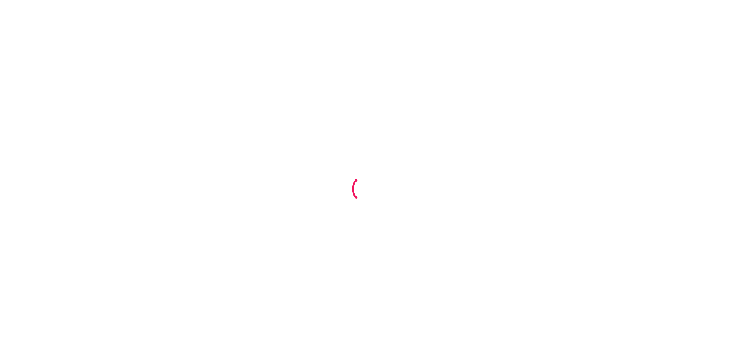
click at [219, 131] on div at bounding box center [370, 173] width 741 height 346
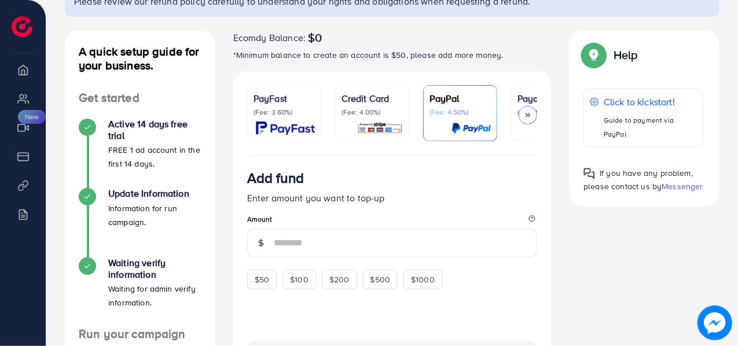
scroll to position [115, 0]
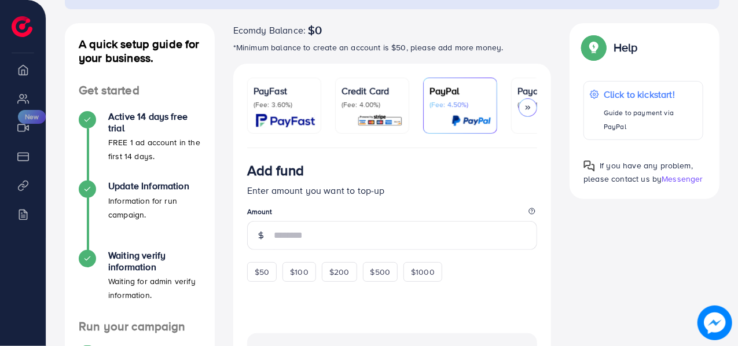
click at [362, 109] on div "Credit Card (Fee: 4.00%)" at bounding box center [372, 105] width 61 height 43
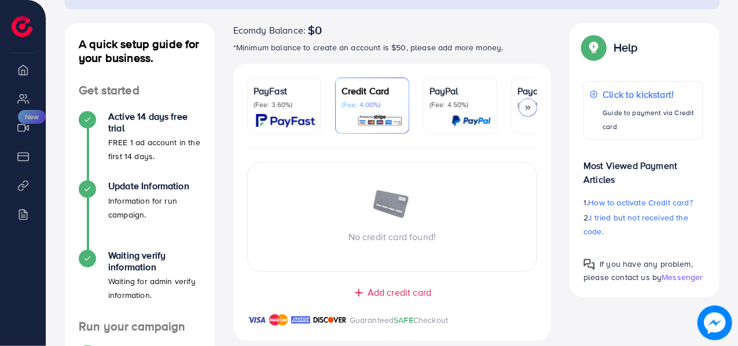
click at [381, 294] on span "Add credit card" at bounding box center [400, 292] width 64 height 13
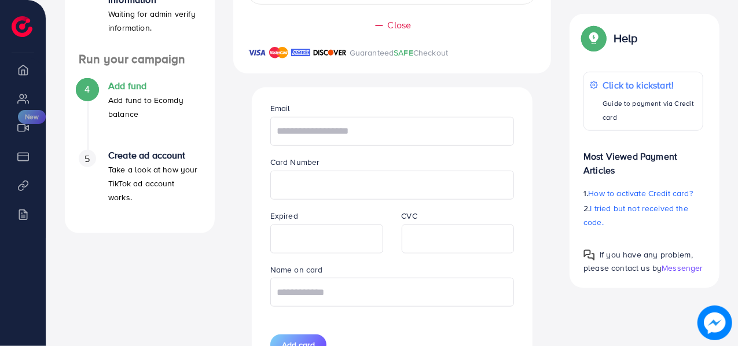
scroll to position [383, 0]
click at [387, 129] on input "text" at bounding box center [392, 130] width 244 height 29
paste input "**********"
type input "**********"
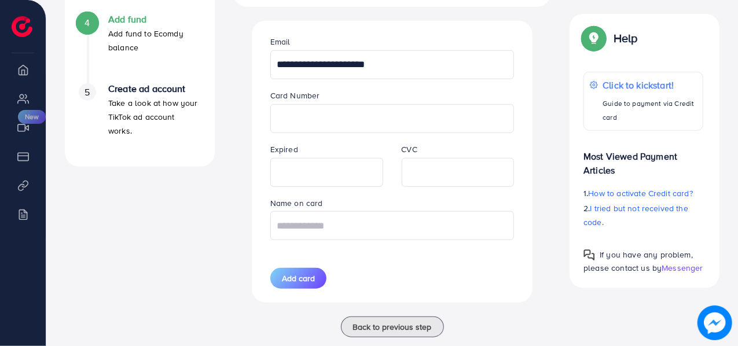
scroll to position [450, 0]
click at [346, 233] on input "text" at bounding box center [392, 224] width 244 height 29
click at [337, 217] on input "text" at bounding box center [392, 224] width 244 height 29
paste input "**********"
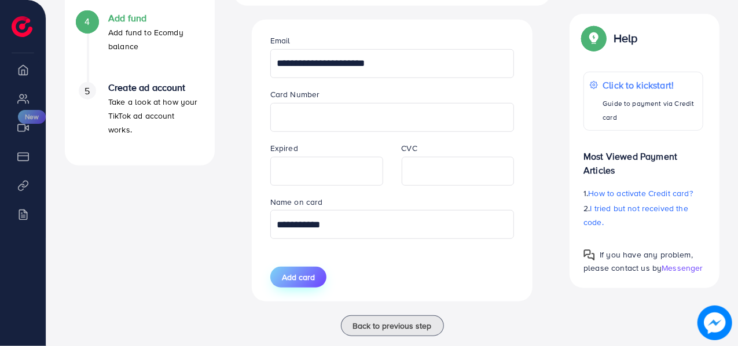
type input "**********"
click at [294, 281] on span "Add card" at bounding box center [298, 278] width 33 height 12
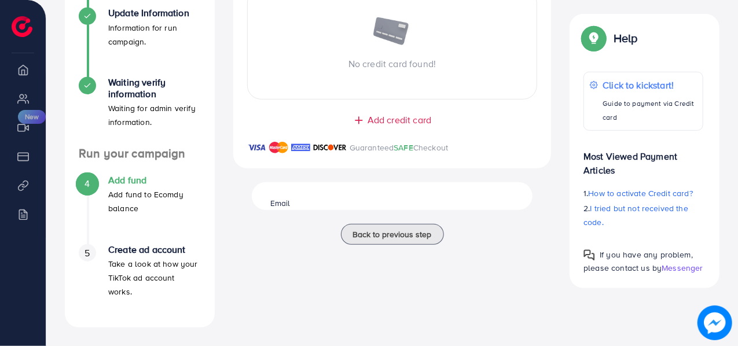
scroll to position [288, 0]
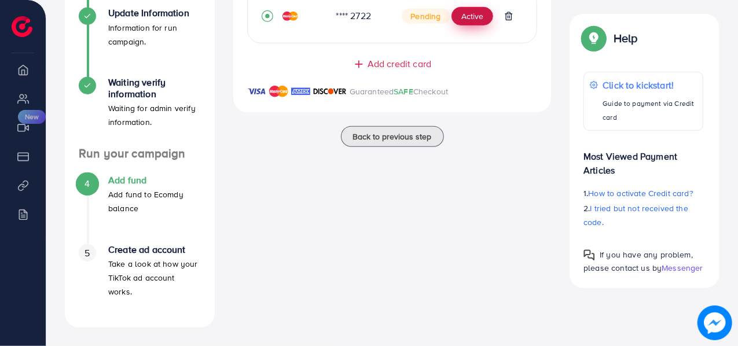
click at [477, 20] on button "Active" at bounding box center [473, 16] width 42 height 19
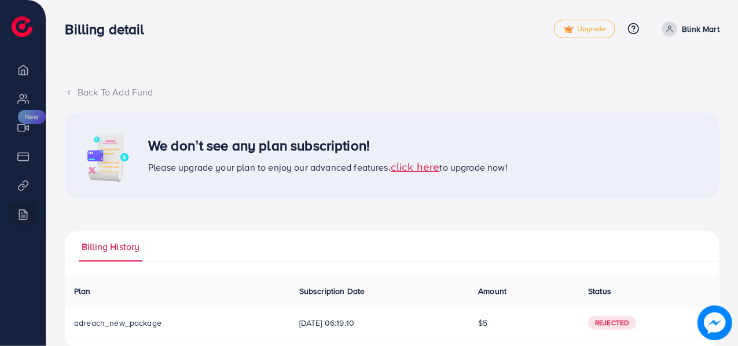
scroll to position [21, 0]
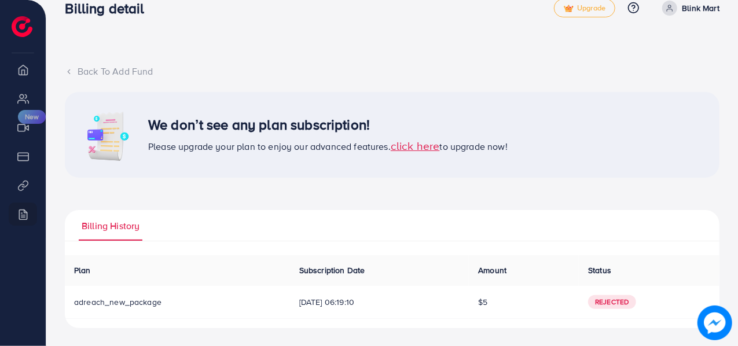
click at [415, 146] on span "click here" at bounding box center [415, 146] width 49 height 16
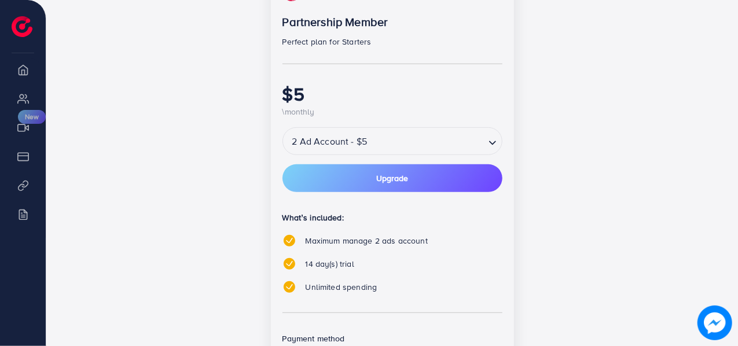
scroll to position [245, 0]
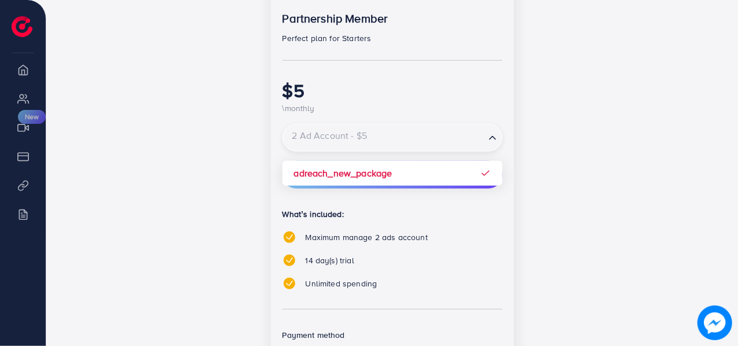
click at [351, 141] on div "2 Ad Account - $5" at bounding box center [384, 137] width 202 height 21
click at [351, 141] on input "Search for option" at bounding box center [384, 138] width 200 height 20
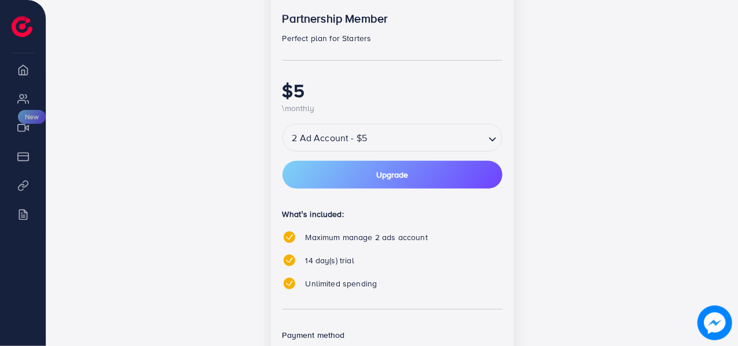
click at [201, 166] on div "popular Partnership Member Perfect plan for Starters $5 \monthly 2 Ad Account -…" at bounding box center [392, 207] width 500 height 479
click at [330, 171] on button "Upgrade" at bounding box center [393, 175] width 220 height 28
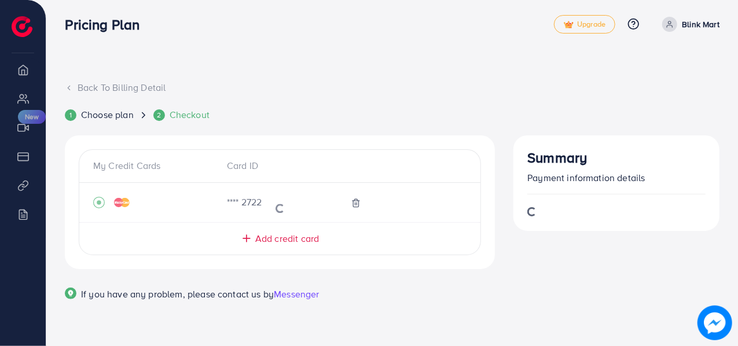
scroll to position [75, 0]
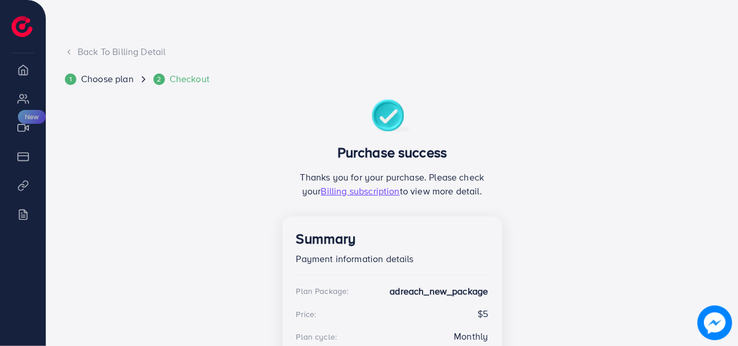
scroll to position [154, 0]
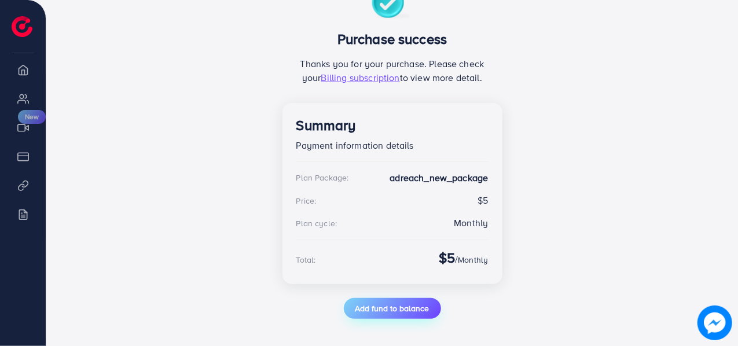
click at [415, 313] on span "Add fund to balance" at bounding box center [392, 309] width 74 height 12
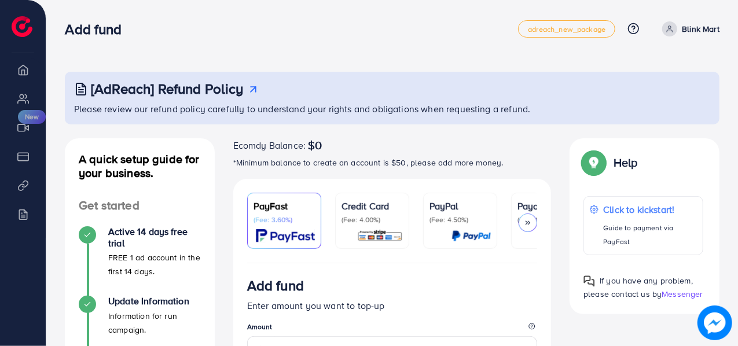
click at [368, 222] on p "(Fee: 4.00%)" at bounding box center [372, 219] width 61 height 9
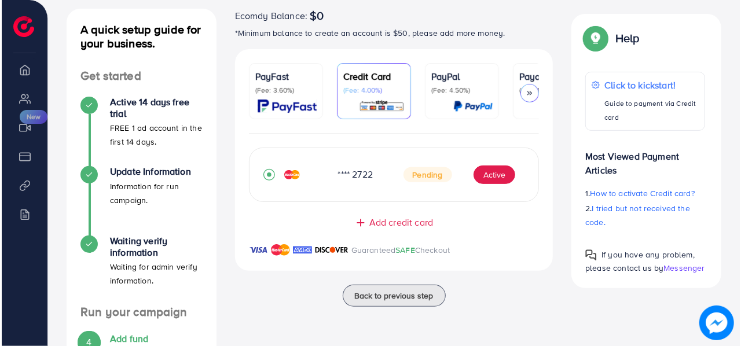
scroll to position [145, 0]
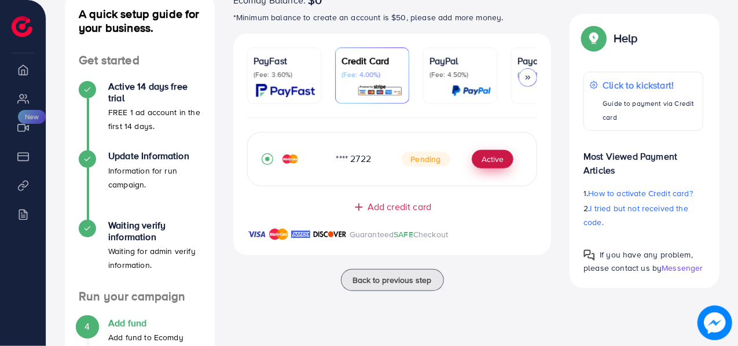
click at [489, 160] on button "Active" at bounding box center [493, 159] width 42 height 19
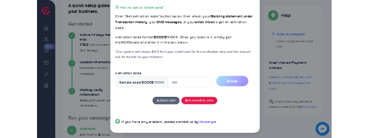
scroll to position [46, 0]
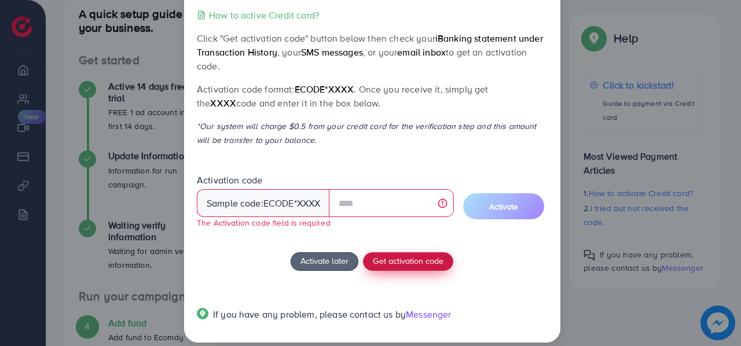
click at [380, 254] on button "Get activation code" at bounding box center [408, 261] width 90 height 19
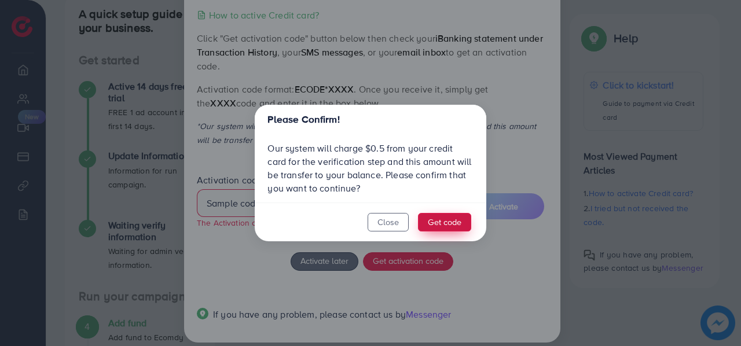
click at [435, 218] on button "Get code" at bounding box center [444, 222] width 53 height 19
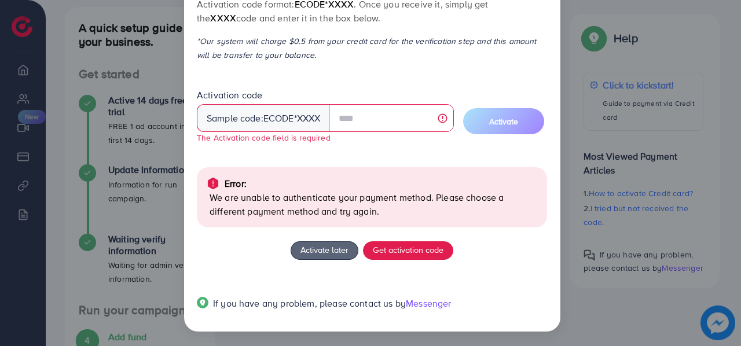
scroll to position [133, 0]
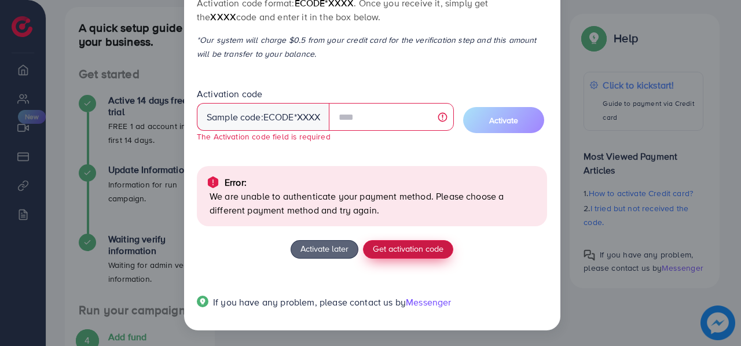
click at [396, 251] on span "Get activation code" at bounding box center [408, 249] width 71 height 12
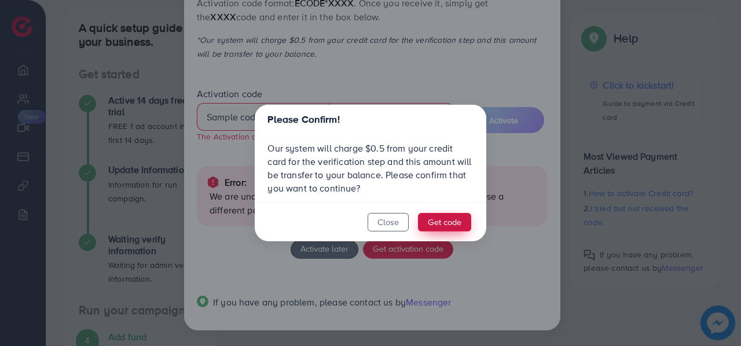
click at [438, 221] on button "Get code" at bounding box center [444, 222] width 53 height 19
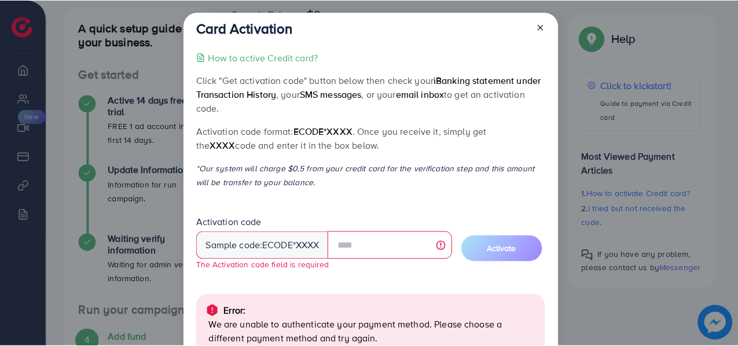
scroll to position [1, 0]
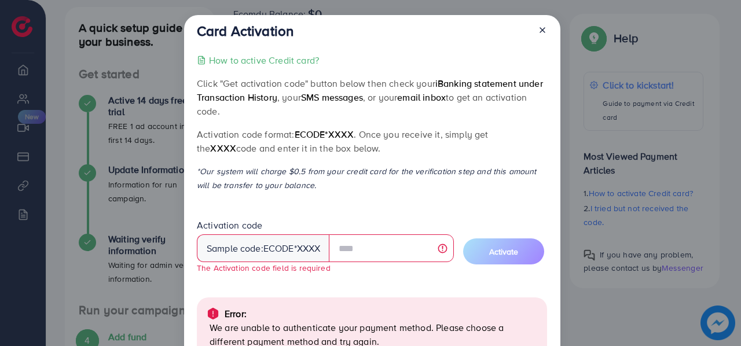
click at [541, 31] on line at bounding box center [542, 30] width 5 height 5
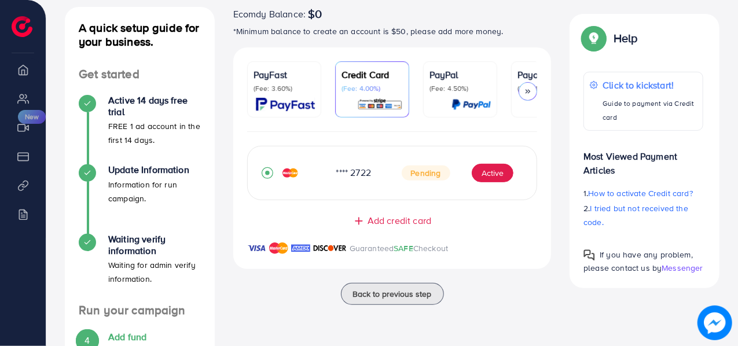
click at [372, 225] on span "Add credit card" at bounding box center [400, 220] width 64 height 13
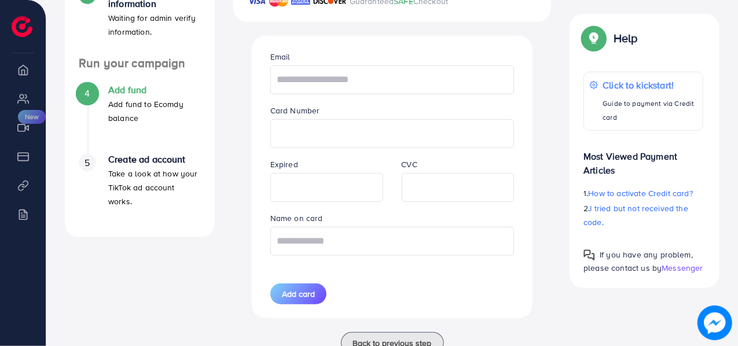
scroll to position [380, 0]
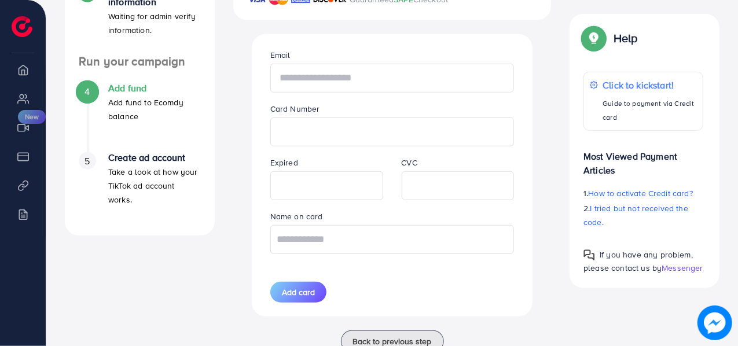
click at [363, 85] on input "text" at bounding box center [392, 78] width 244 height 29
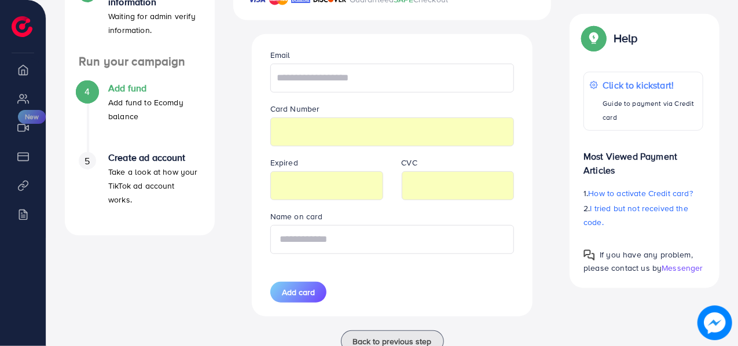
click at [386, 254] on input "text" at bounding box center [392, 239] width 244 height 29
click at [331, 86] on input "text" at bounding box center [392, 78] width 244 height 29
paste input "**********"
type input "**********"
click at [343, 237] on input "text" at bounding box center [392, 239] width 244 height 29
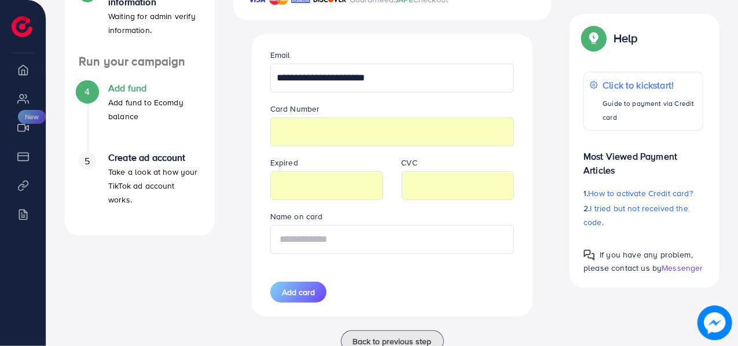
paste input "**********"
type input "**********"
click at [289, 292] on span "Add card" at bounding box center [298, 293] width 33 height 12
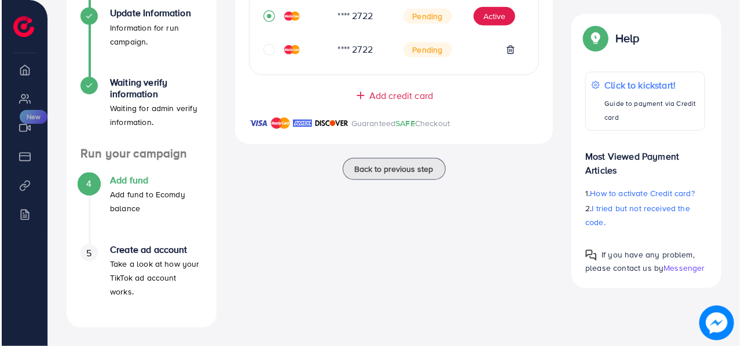
scroll to position [244, 0]
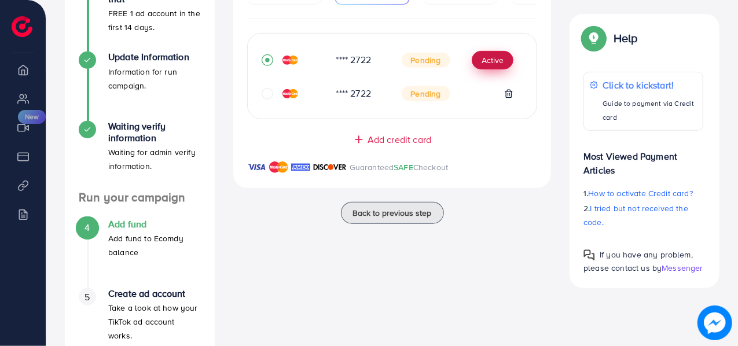
click at [497, 60] on button "Active" at bounding box center [493, 60] width 42 height 19
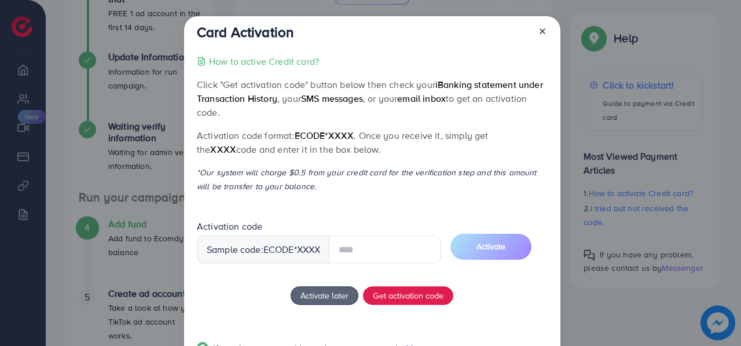
scroll to position [46, 0]
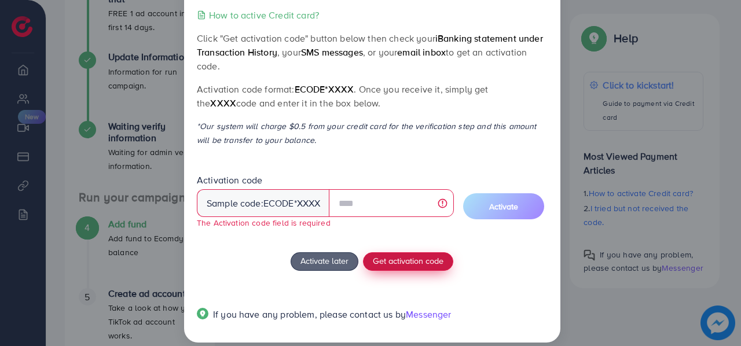
click at [393, 254] on button "Get activation code" at bounding box center [408, 261] width 90 height 19
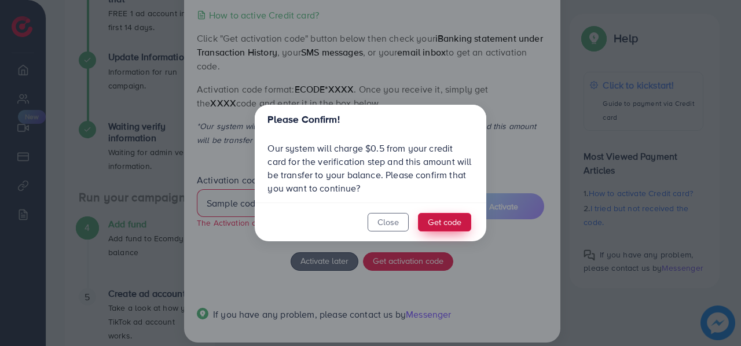
click at [436, 218] on button "Get code" at bounding box center [444, 222] width 53 height 19
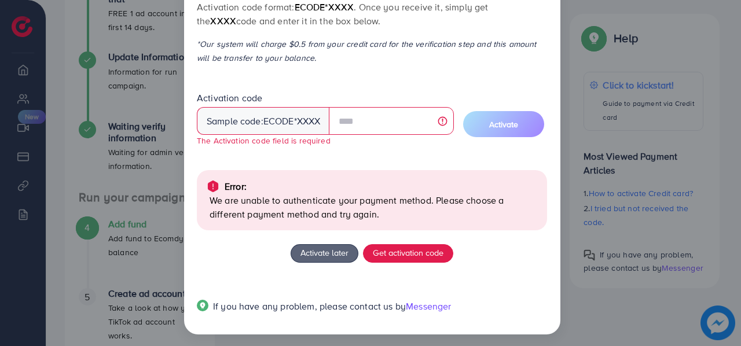
scroll to position [133, 0]
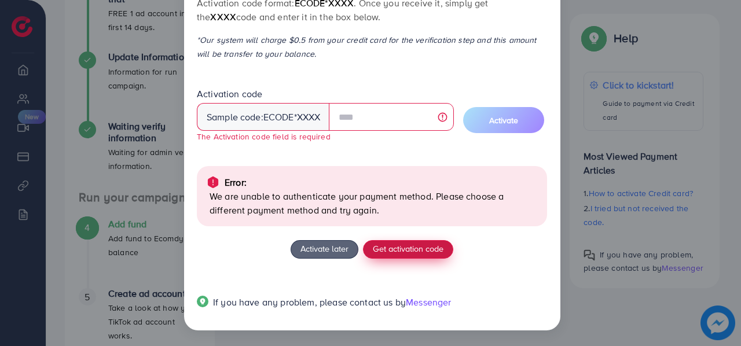
click at [397, 250] on span "Get activation code" at bounding box center [408, 249] width 71 height 12
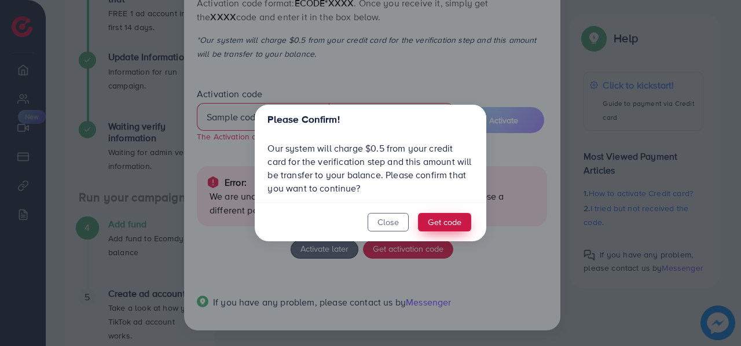
click at [436, 227] on button "Get code" at bounding box center [444, 222] width 53 height 19
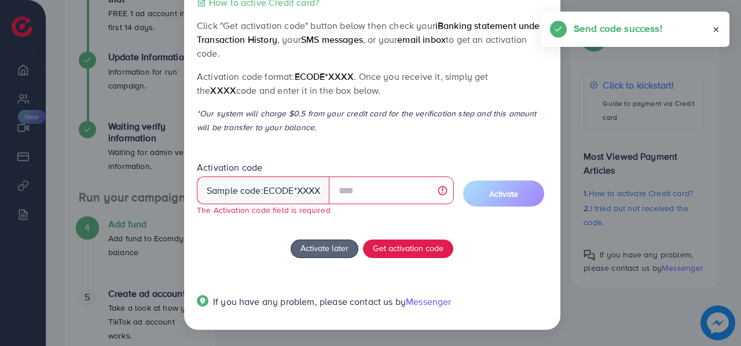
scroll to position [58, 0]
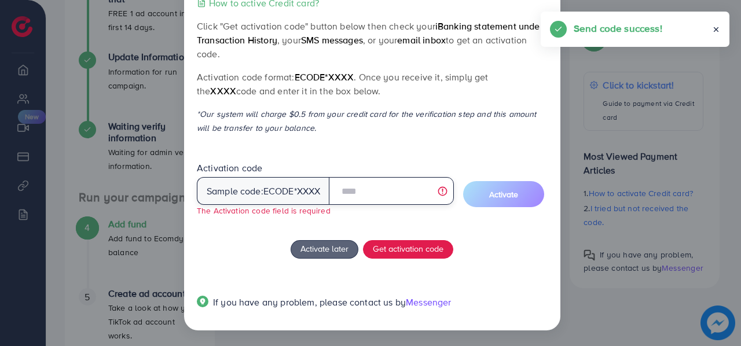
click at [404, 182] on input "text" at bounding box center [391, 191] width 124 height 28
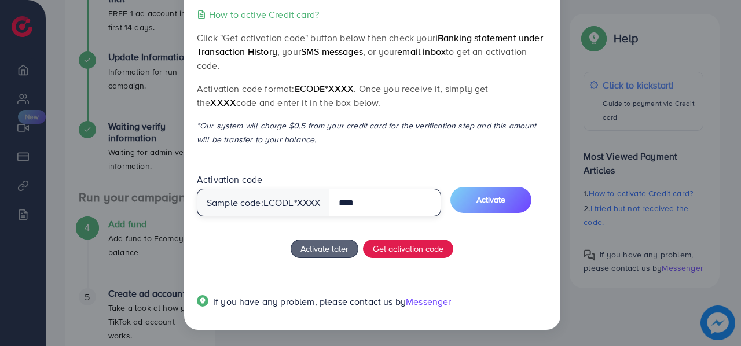
scroll to position [46, 0]
type input "****"
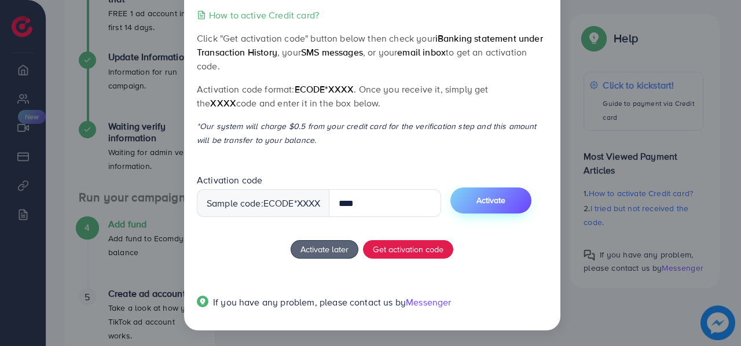
click at [474, 194] on button "Activate" at bounding box center [490, 201] width 81 height 26
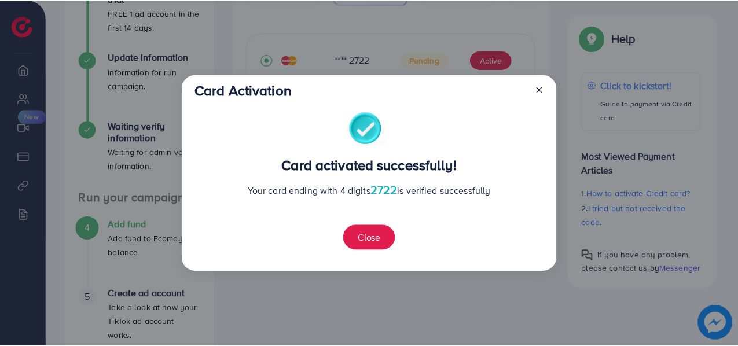
scroll to position [0, 0]
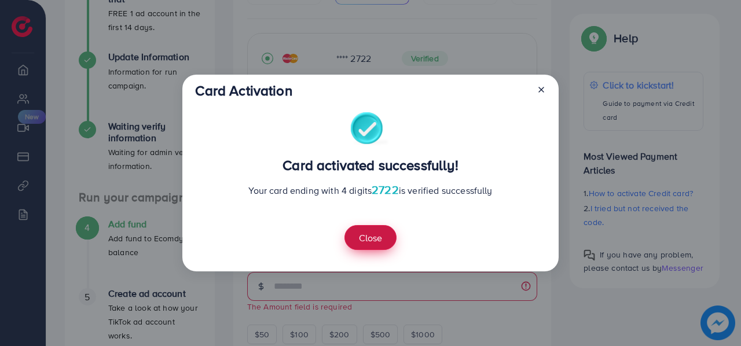
click at [369, 233] on button "Close" at bounding box center [370, 237] width 52 height 25
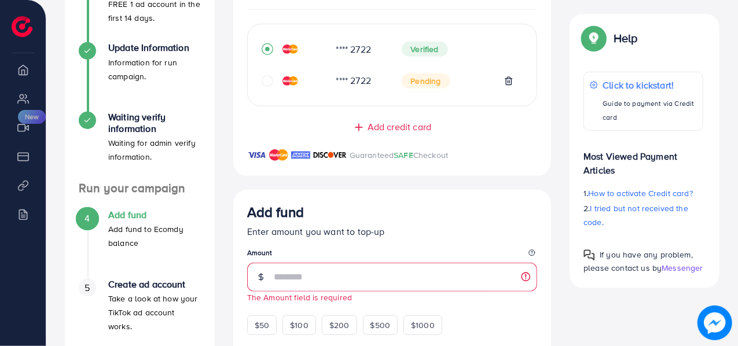
scroll to position [249, 0]
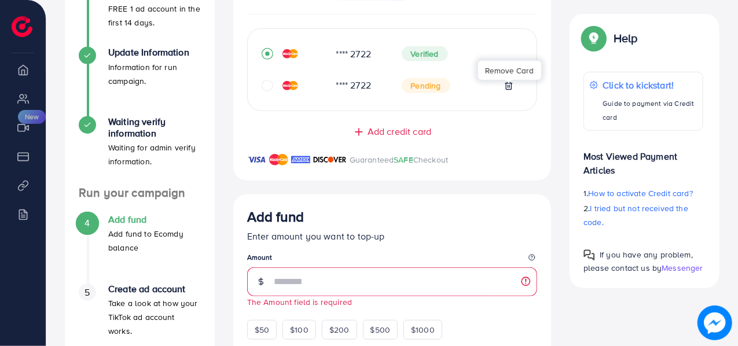
click at [512, 89] on icon at bounding box center [509, 86] width 5 height 8
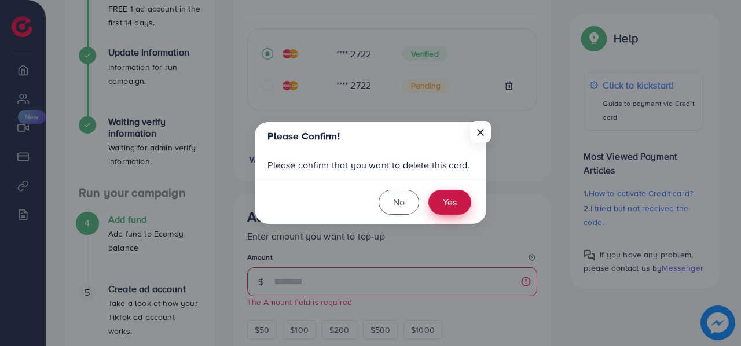
click at [445, 206] on button "Yes" at bounding box center [449, 202] width 43 height 25
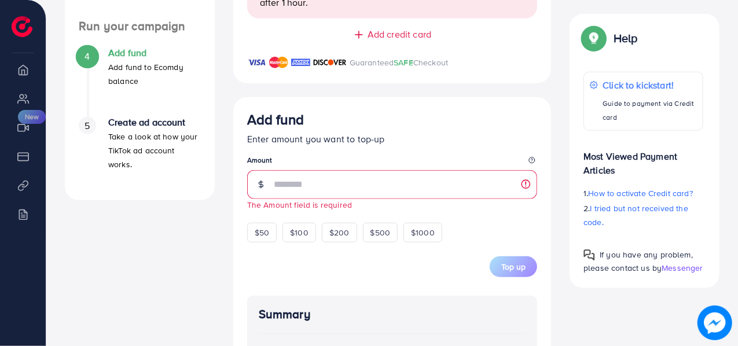
scroll to position [447, 0]
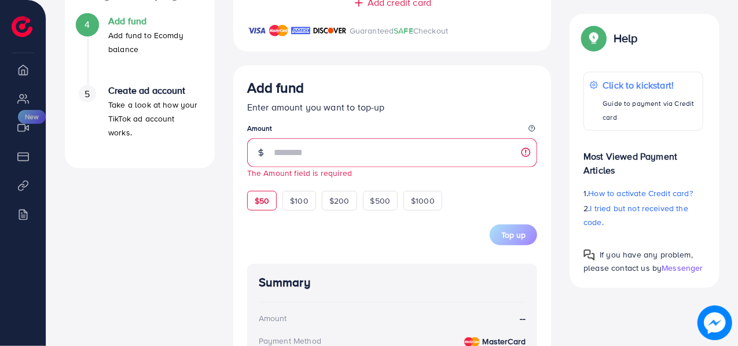
click at [261, 206] on span "$50" at bounding box center [262, 201] width 14 height 12
type input "**"
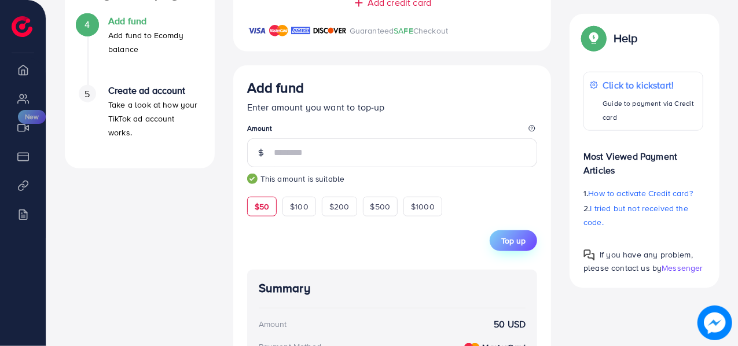
click at [508, 246] on span "Top up" at bounding box center [513, 241] width 24 height 12
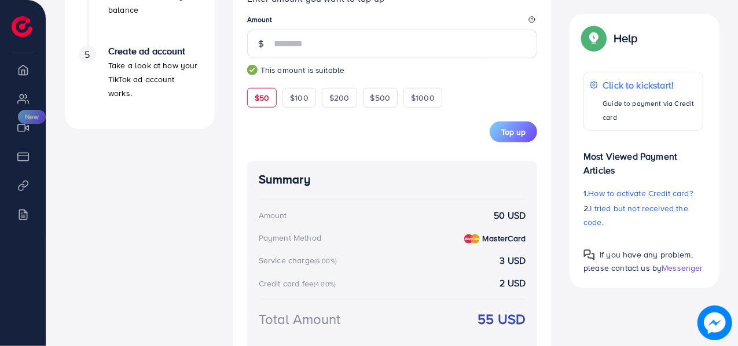
scroll to position [486, 0]
click at [506, 134] on span "Top up" at bounding box center [513, 133] width 24 height 12
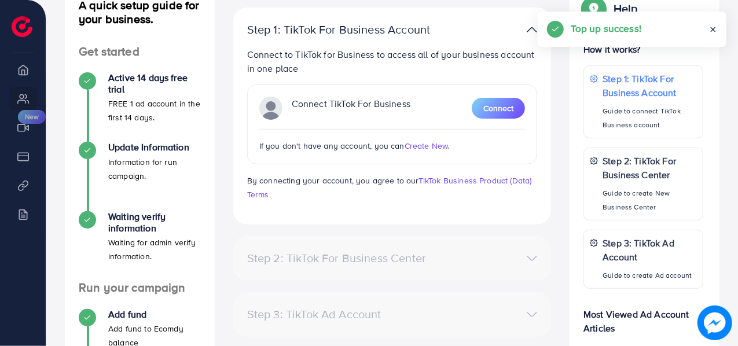
scroll to position [155, 0]
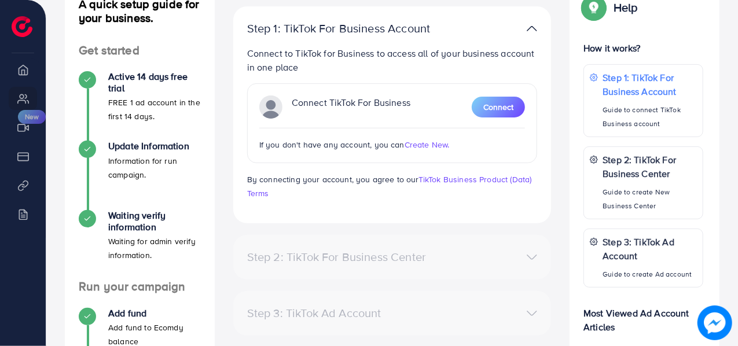
click at [428, 30] on p "Step 1: TikTok For Business Account" at bounding box center [341, 28] width 188 height 14
